Goal: Transaction & Acquisition: Purchase product/service

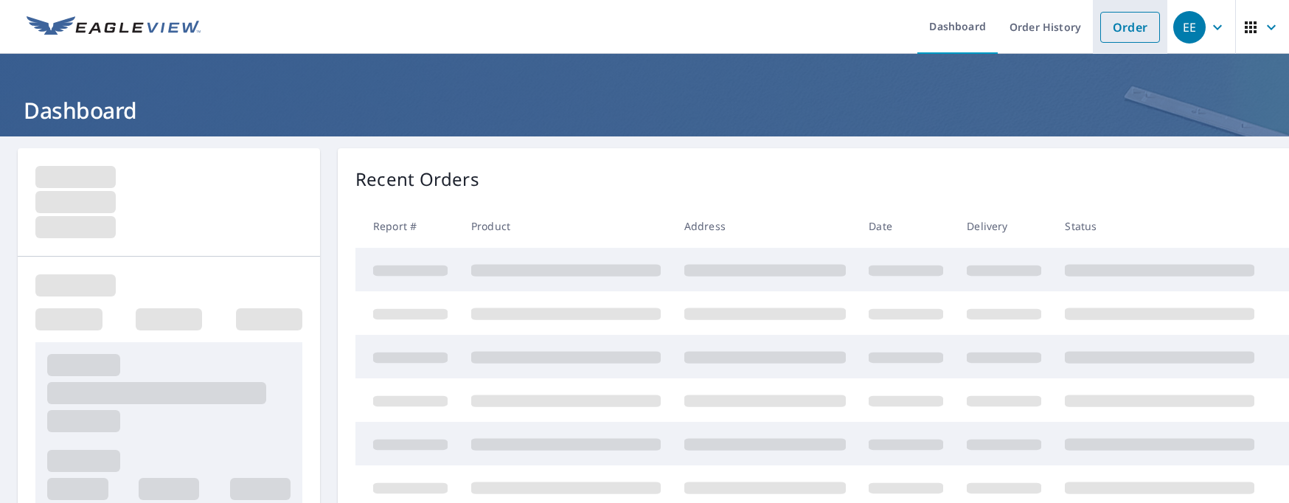
click at [1115, 27] on link "Order" at bounding box center [1130, 27] width 60 height 31
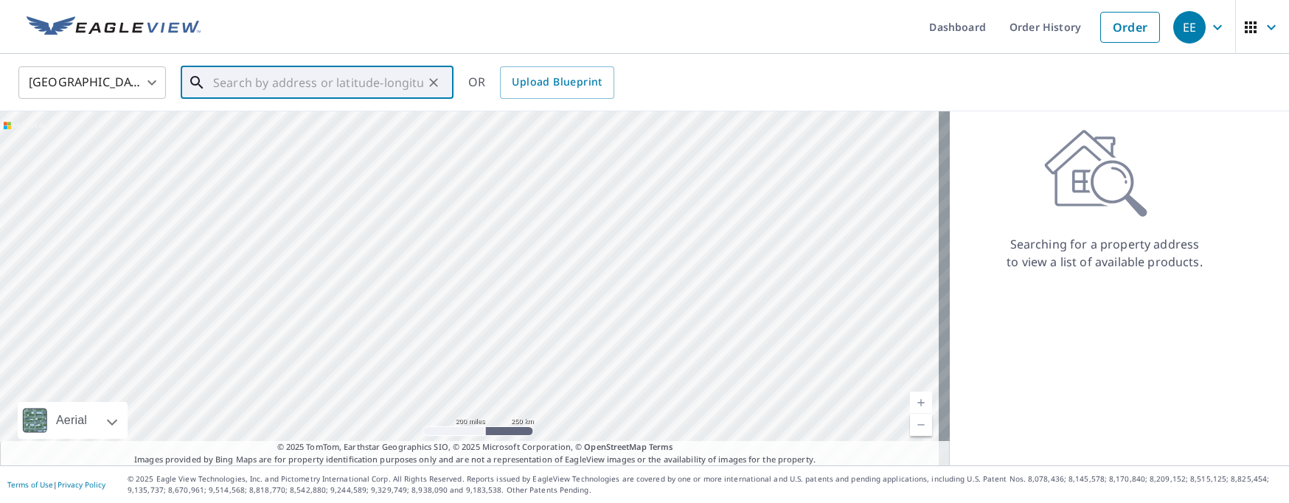
paste input "[STREET_ADDRESS]"
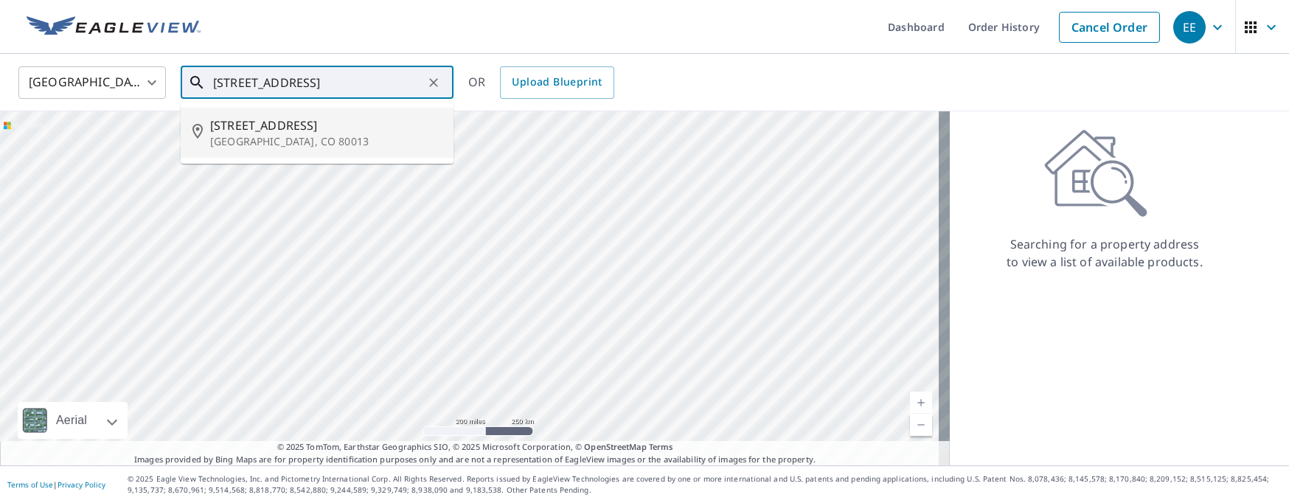
click at [289, 123] on span "[STREET_ADDRESS]" at bounding box center [326, 126] width 232 height 18
type input "[STREET_ADDRESS]"
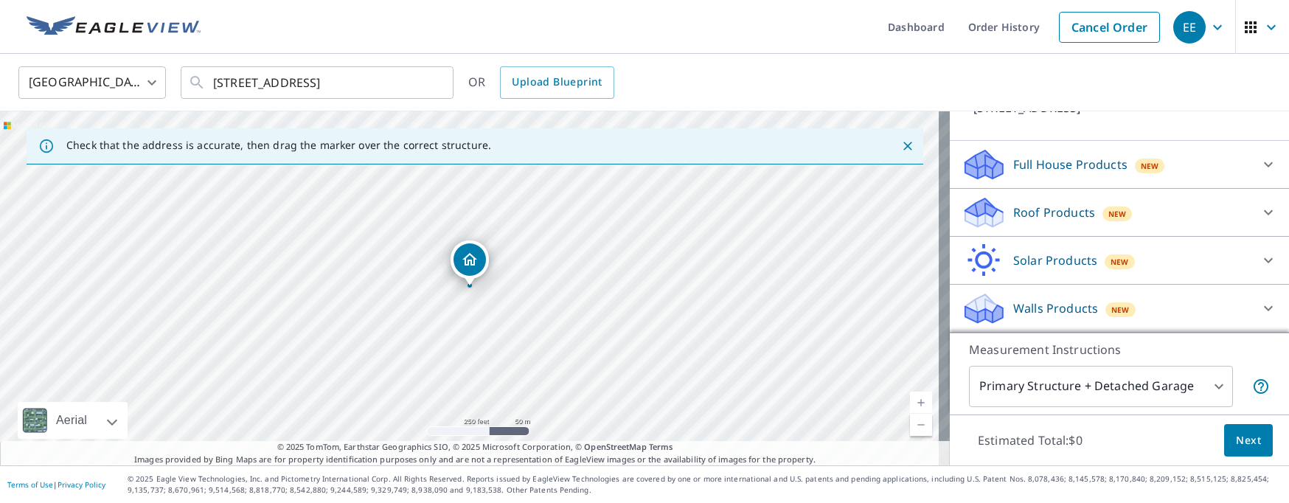
scroll to position [123, 0]
click at [1026, 210] on p "Roof Products" at bounding box center [1054, 213] width 82 height 18
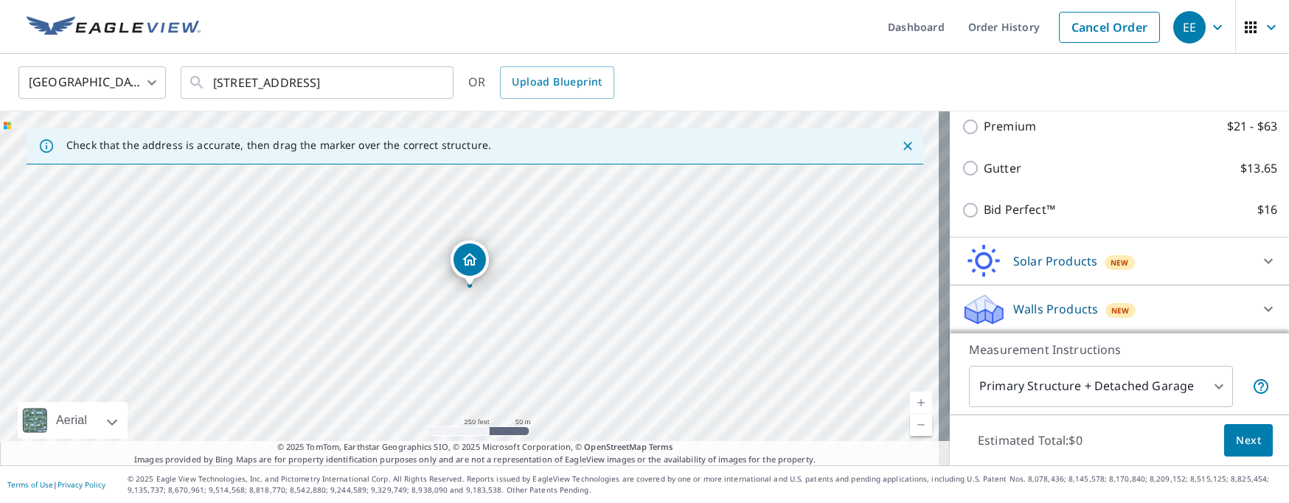
scroll to position [248, 0]
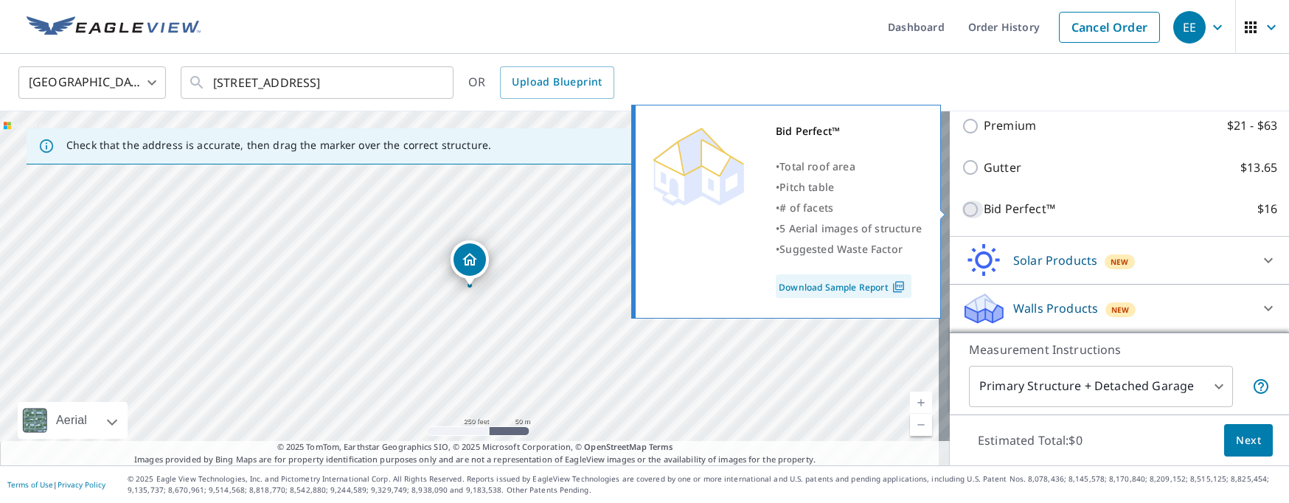
click at [962, 212] on input "Bid Perfect™ $16" at bounding box center [973, 210] width 22 height 18
checkbox input "true"
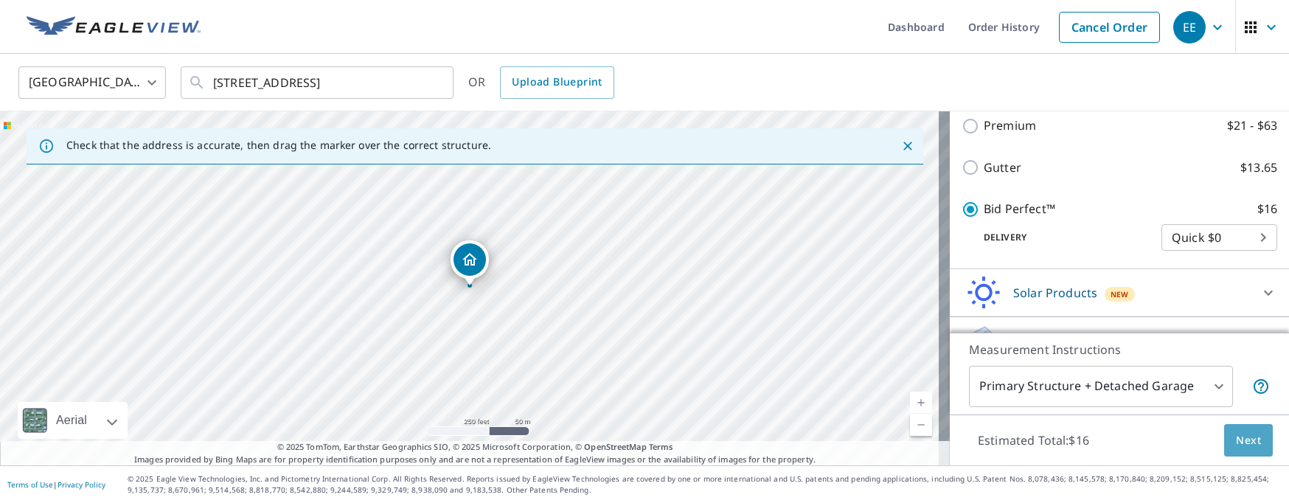
click at [1236, 439] on span "Next" at bounding box center [1248, 440] width 25 height 18
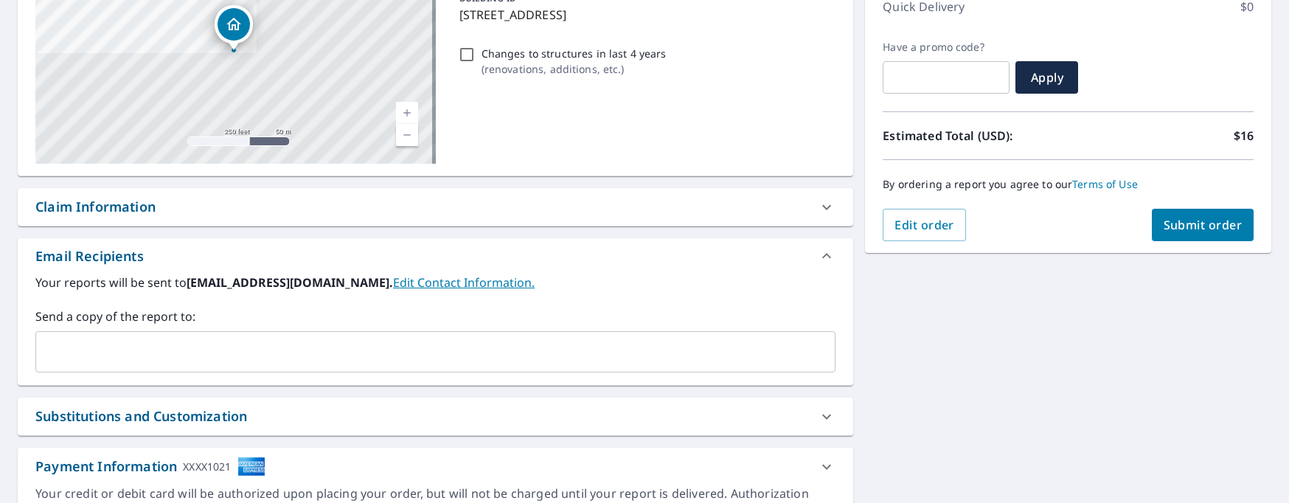
scroll to position [221, 0]
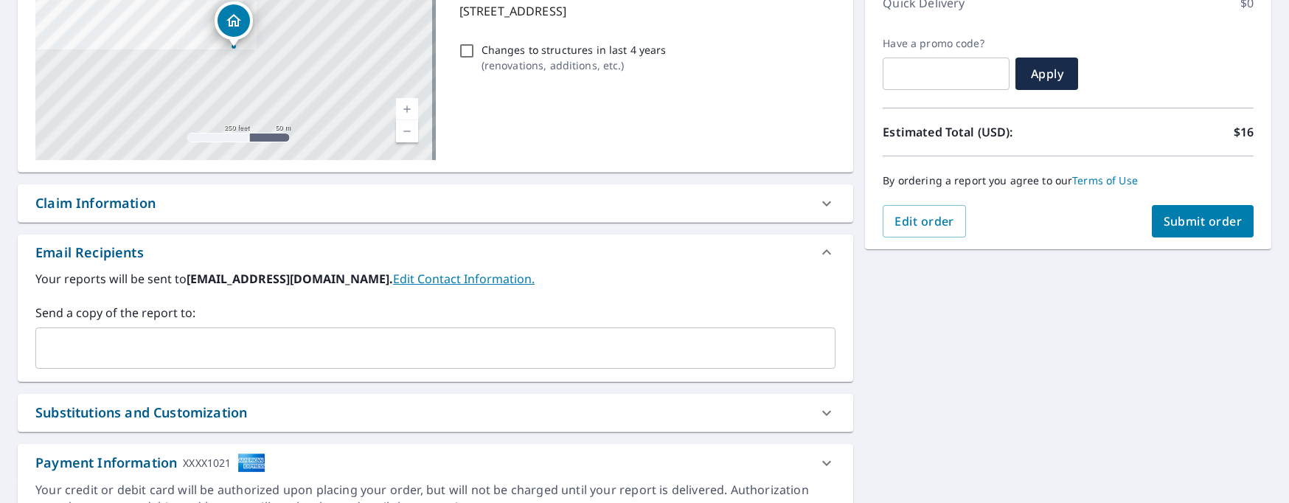
click at [282, 352] on input "text" at bounding box center [424, 348] width 765 height 28
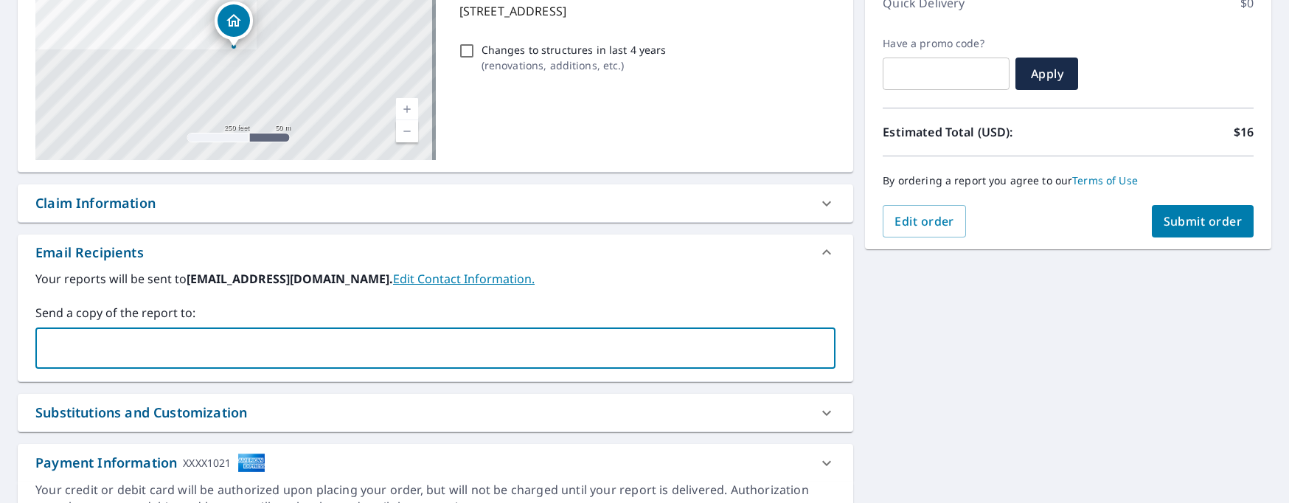
type input "[EMAIL_ADDRESS][DOMAIN_NAME]"
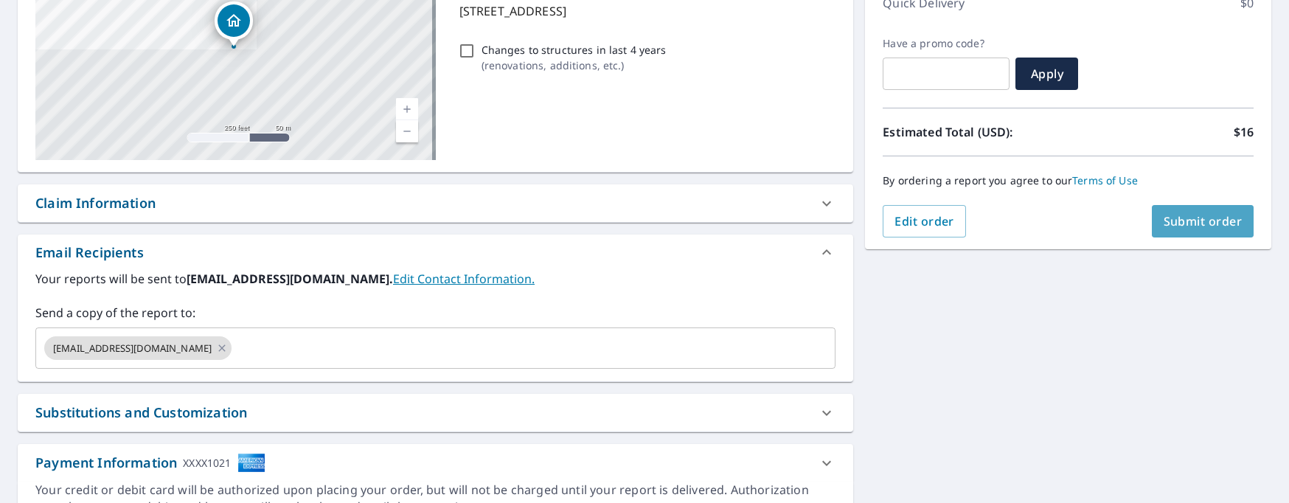
click at [1208, 218] on span "Submit order" at bounding box center [1203, 221] width 79 height 16
checkbox input "true"
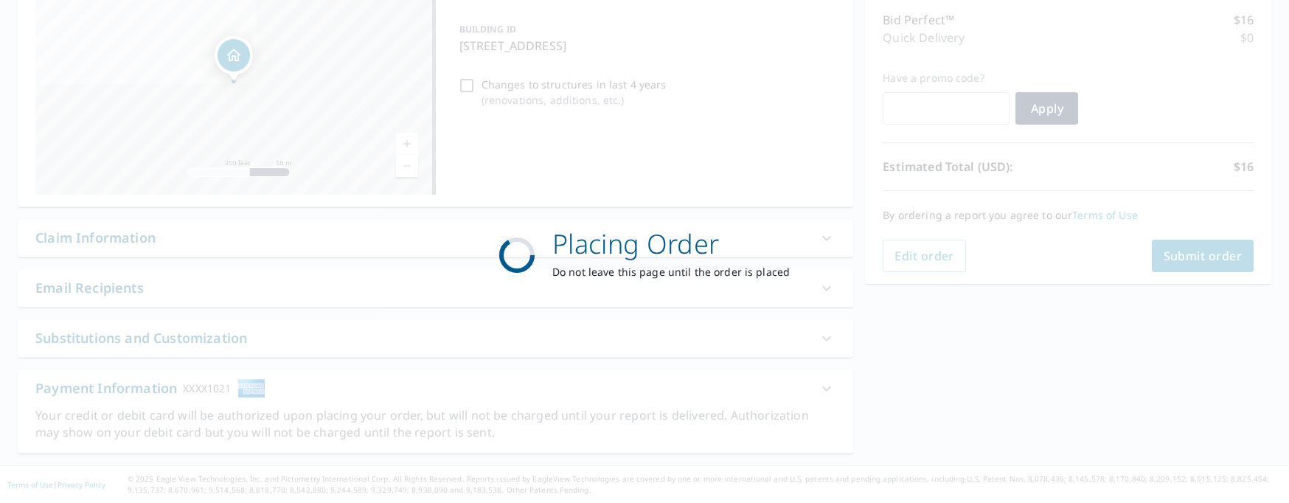
scroll to position [187, 0]
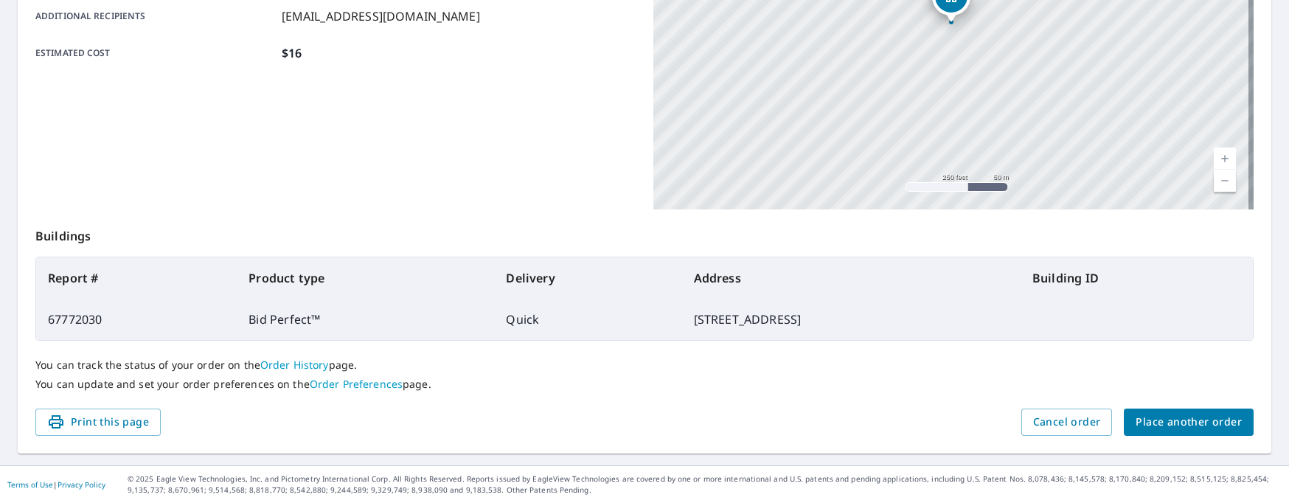
scroll to position [70, 0]
